Goal: Task Accomplishment & Management: Use online tool/utility

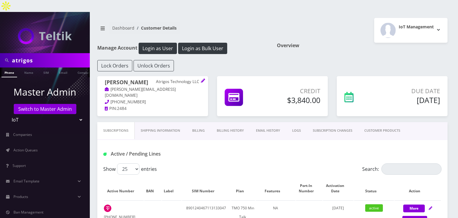
click at [42, 144] on link "Action Queues" at bounding box center [45, 150] width 90 height 13
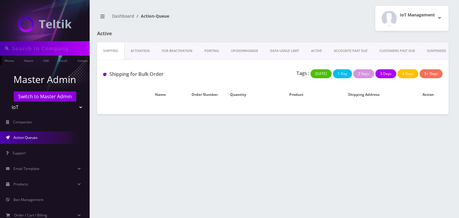
type input "atrigos"
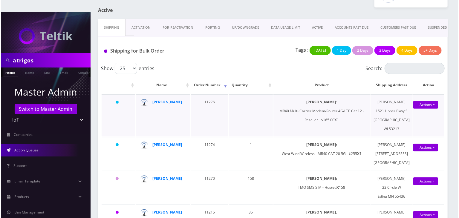
scroll to position [90, 0]
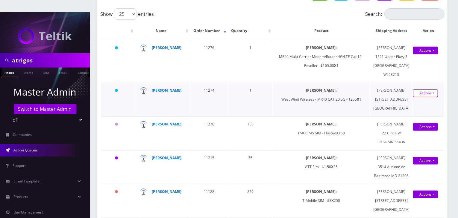
click at [420, 93] on link "Actions" at bounding box center [425, 93] width 25 height 8
click at [414, 103] on link "Shipped" at bounding box center [422, 104] width 48 height 9
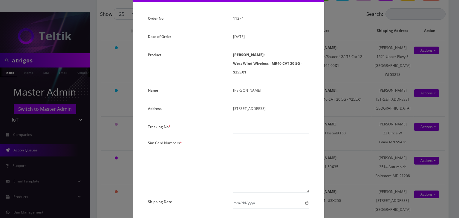
scroll to position [60, 0]
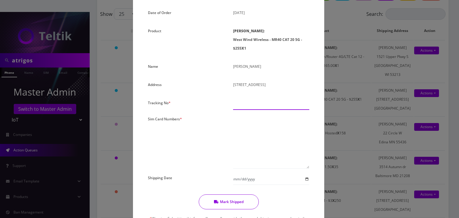
click at [245, 110] on input "text" at bounding box center [271, 104] width 76 height 11
paste input "392626032402"
type input "392626032402"
click at [249, 149] on textarea at bounding box center [271, 142] width 76 height 54
click at [249, 134] on textarea at bounding box center [271, 142] width 76 height 54
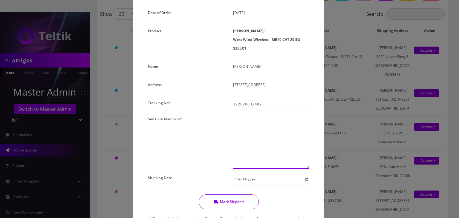
paste textarea "0000000000000000"
type textarea "00000000000000013092"
click at [305, 185] on input "Shipping Date" at bounding box center [271, 179] width 76 height 11
type input "[DATE]"
click at [243, 210] on button "Mark Shipped" at bounding box center [229, 202] width 60 height 15
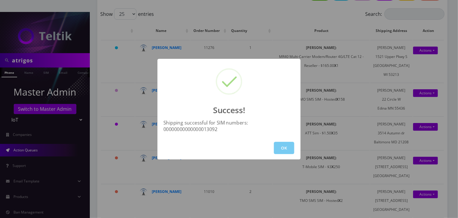
click at [281, 150] on button "OK" at bounding box center [284, 148] width 20 height 12
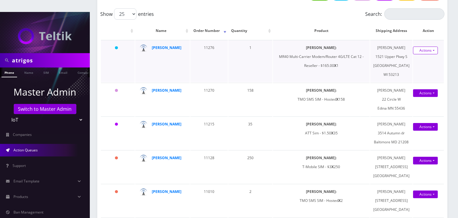
click at [420, 47] on link "Actions" at bounding box center [425, 51] width 25 height 8
click at [416, 57] on link "Shipped" at bounding box center [422, 61] width 48 height 9
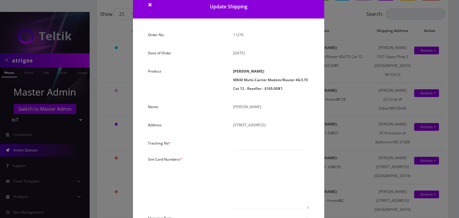
scroll to position [30, 0]
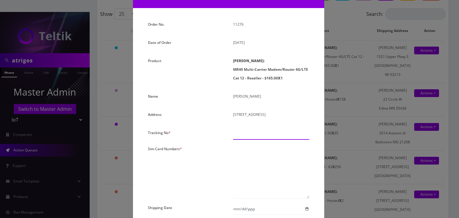
click at [251, 133] on input "text" at bounding box center [271, 134] width 76 height 11
paste input "392625925225"
type input "392625925225"
click at [256, 152] on textarea at bounding box center [271, 173] width 76 height 54
click at [230, 157] on div at bounding box center [271, 173] width 85 height 54
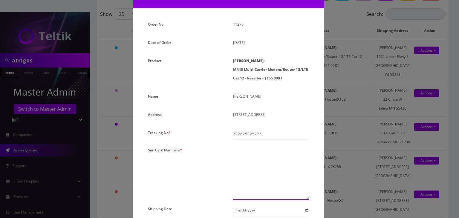
click at [247, 151] on textarea at bounding box center [271, 173] width 76 height 54
paste textarea "0000000000000000"
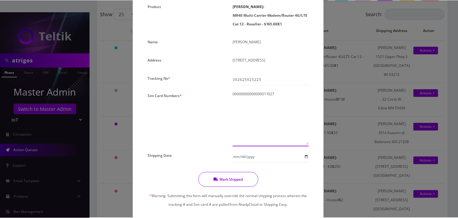
scroll to position [126, 0]
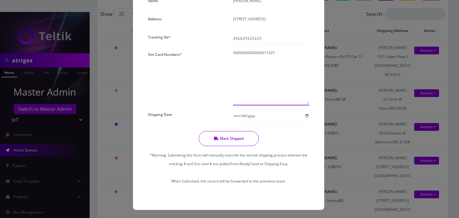
type textarea "00000000000000011027"
click at [227, 138] on button "Mark Shipped" at bounding box center [229, 138] width 60 height 15
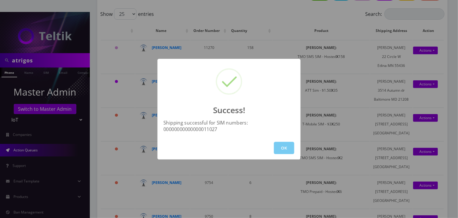
click at [283, 146] on button "OK" at bounding box center [284, 148] width 20 height 12
